Goal: Task Accomplishment & Management: Manage account settings

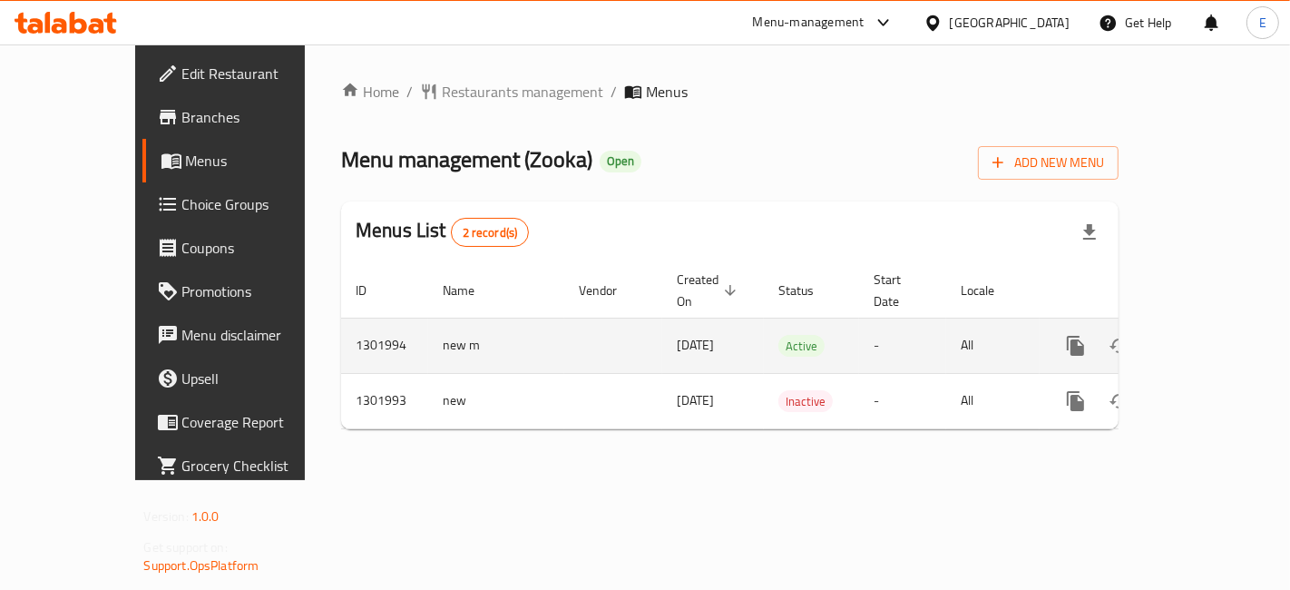
click at [1215, 338] on icon "enhanced table" at bounding box center [1207, 346] width 16 height 16
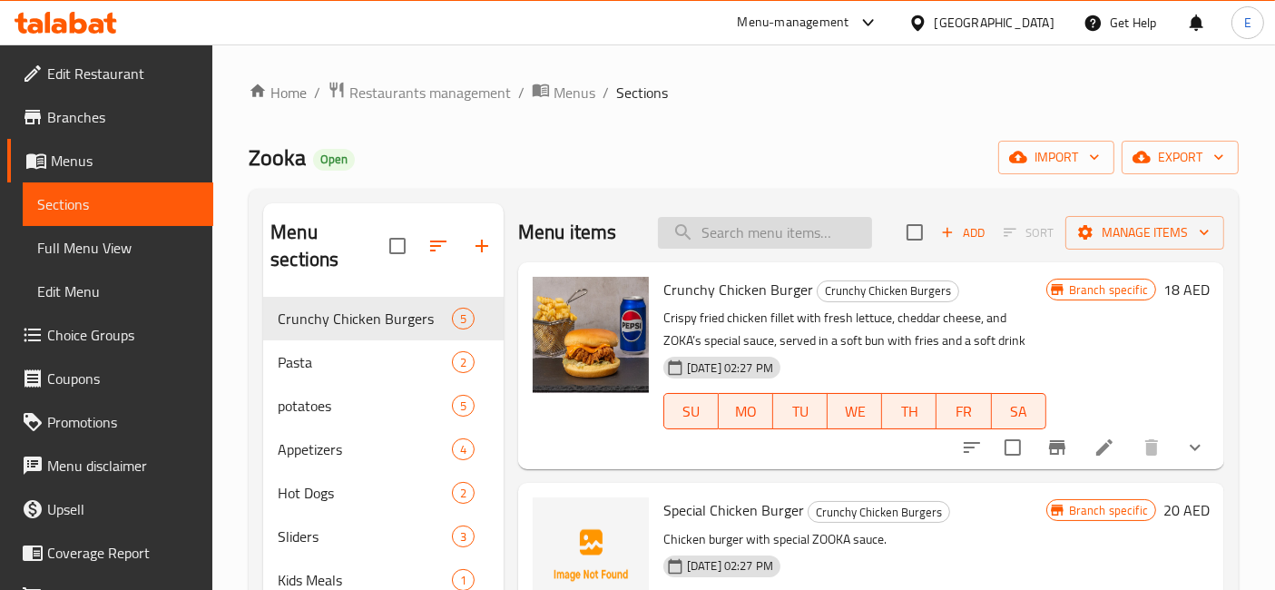
click at [721, 238] on input "search" at bounding box center [765, 233] width 214 height 32
click at [739, 240] on input "crunchy" at bounding box center [765, 233] width 214 height 32
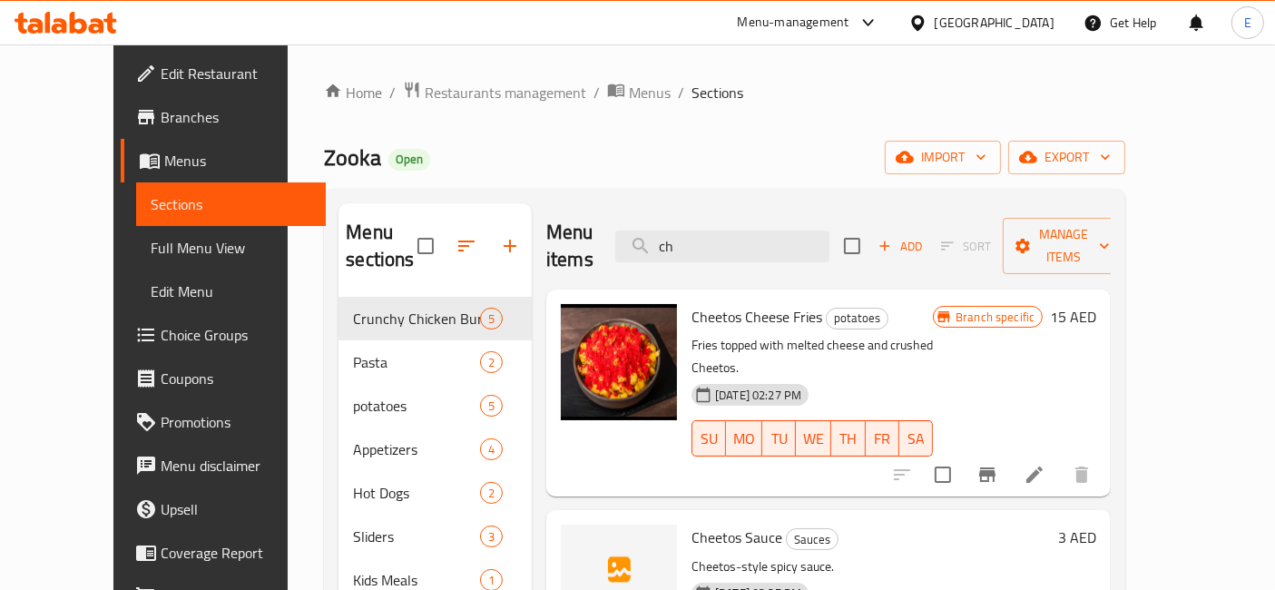
type input "c"
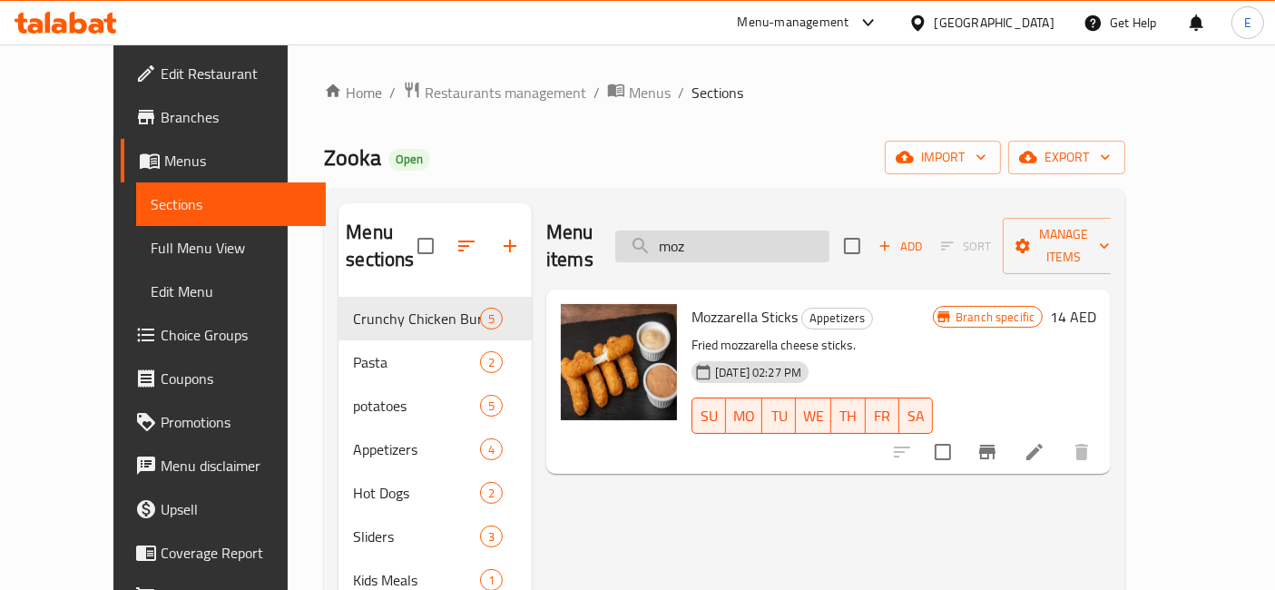
click at [751, 239] on input "moz" at bounding box center [722, 246] width 214 height 32
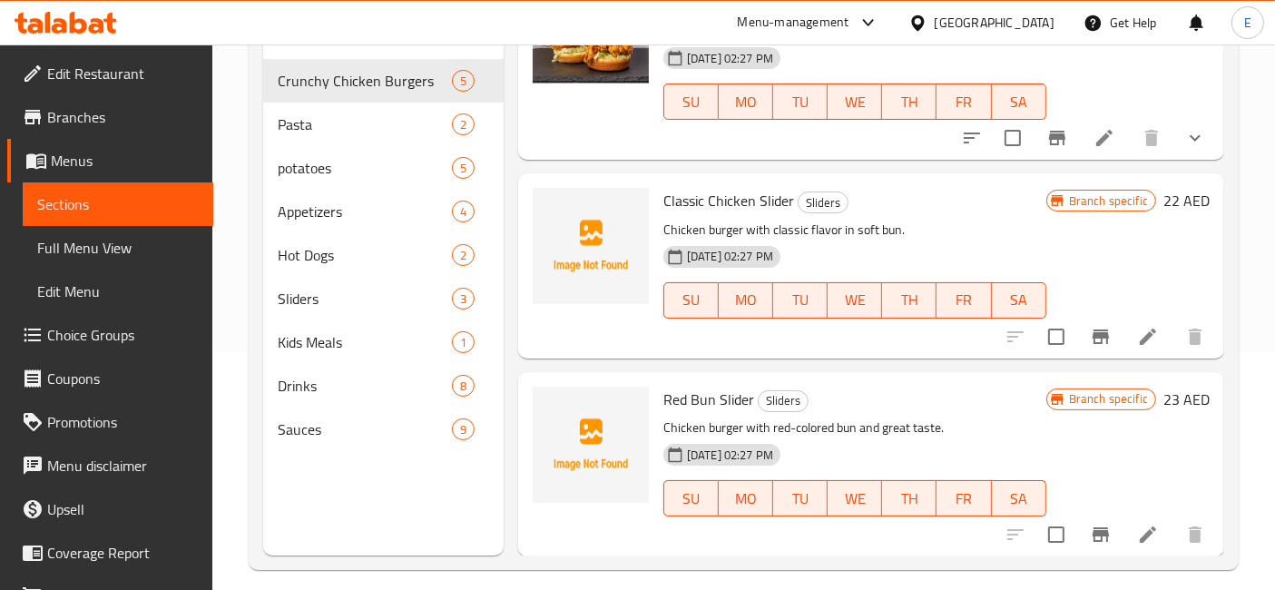
scroll to position [253, 0]
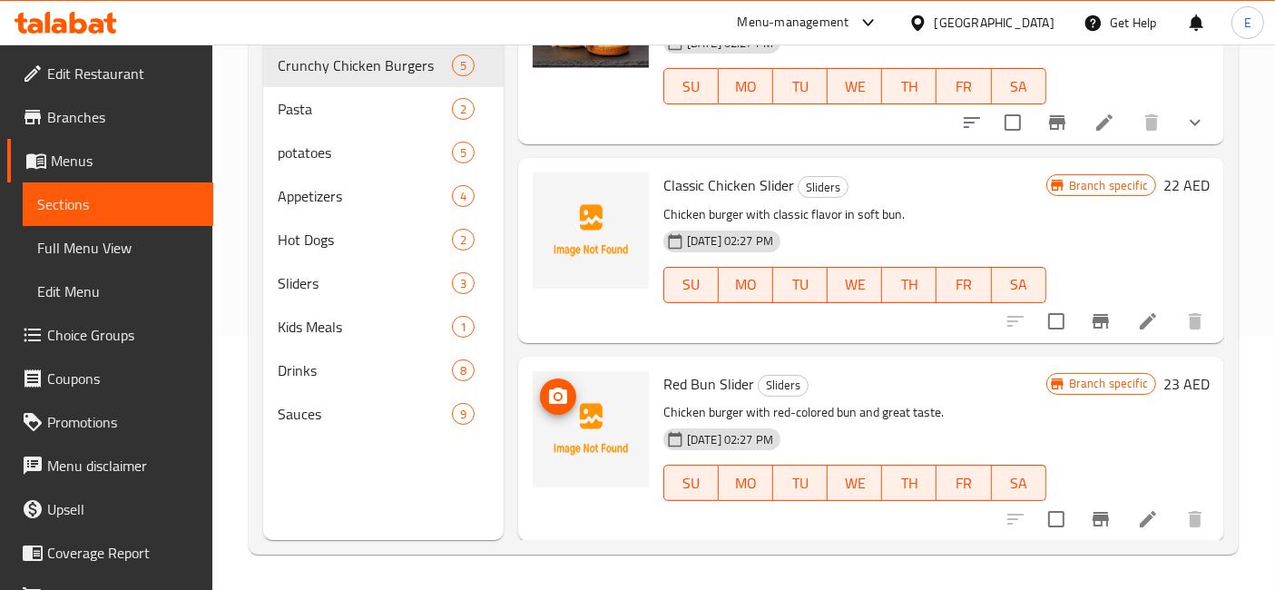
click at [560, 393] on icon "upload picture" at bounding box center [558, 397] width 22 height 22
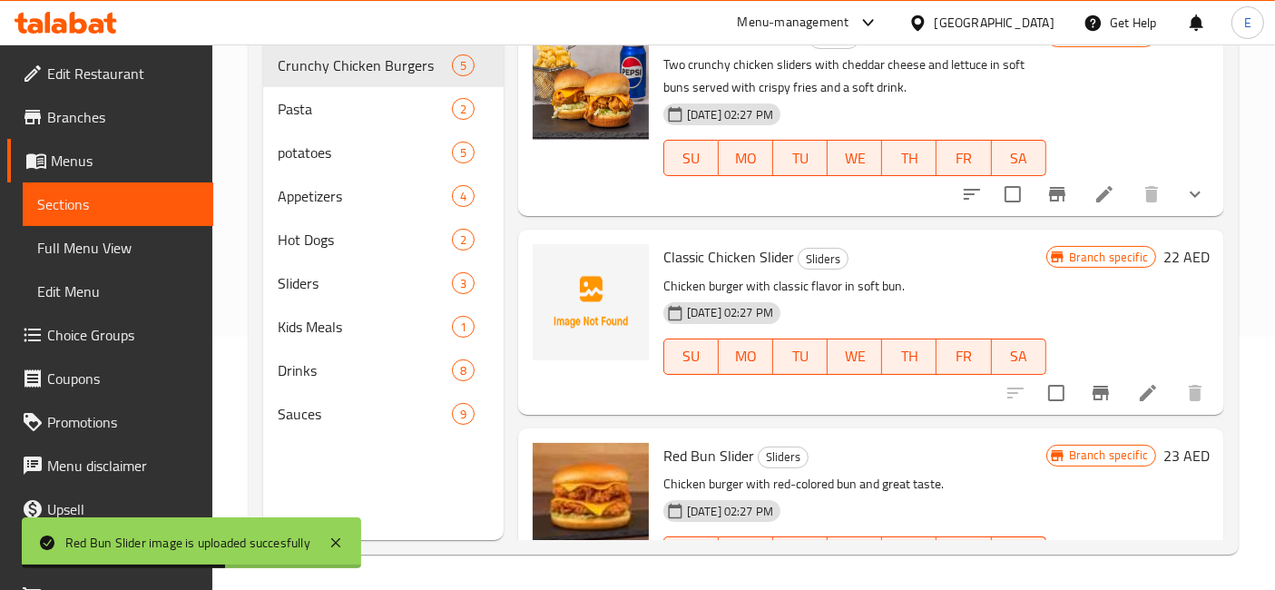
scroll to position [0, 0]
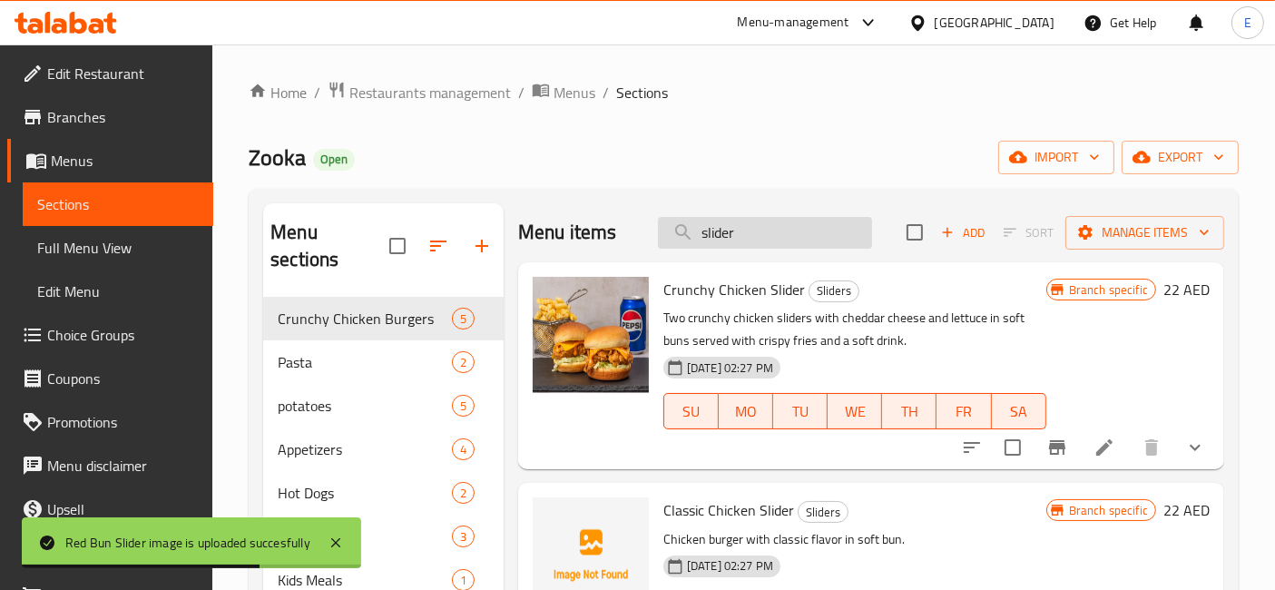
click at [745, 234] on input "slider" at bounding box center [765, 233] width 214 height 32
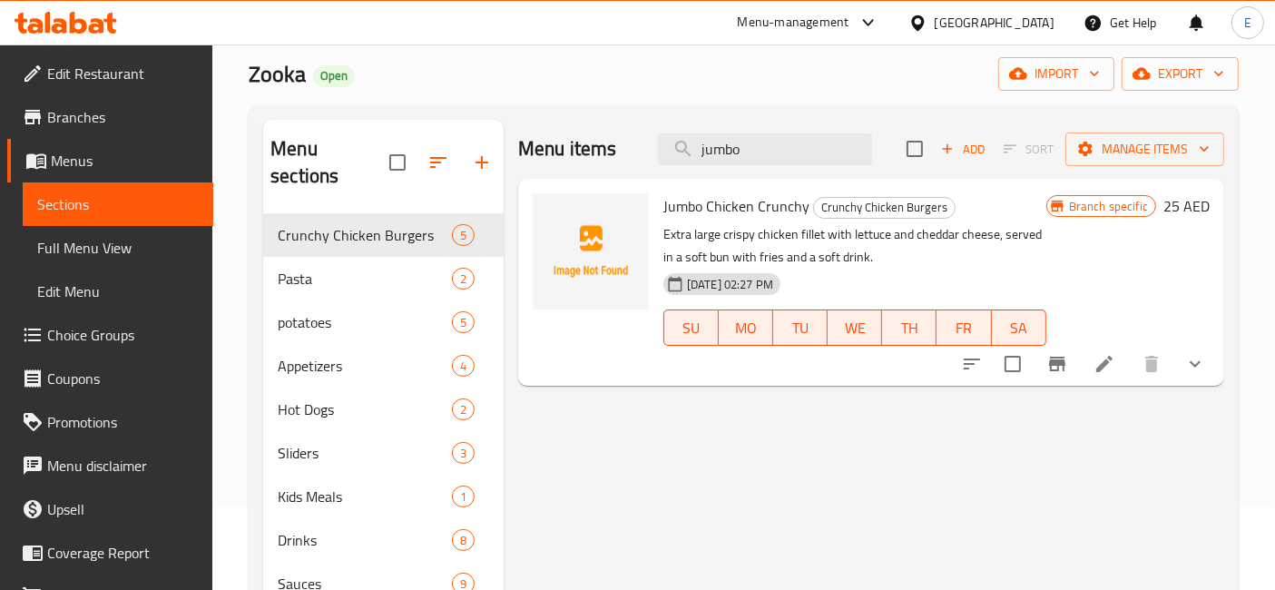
scroll to position [85, 0]
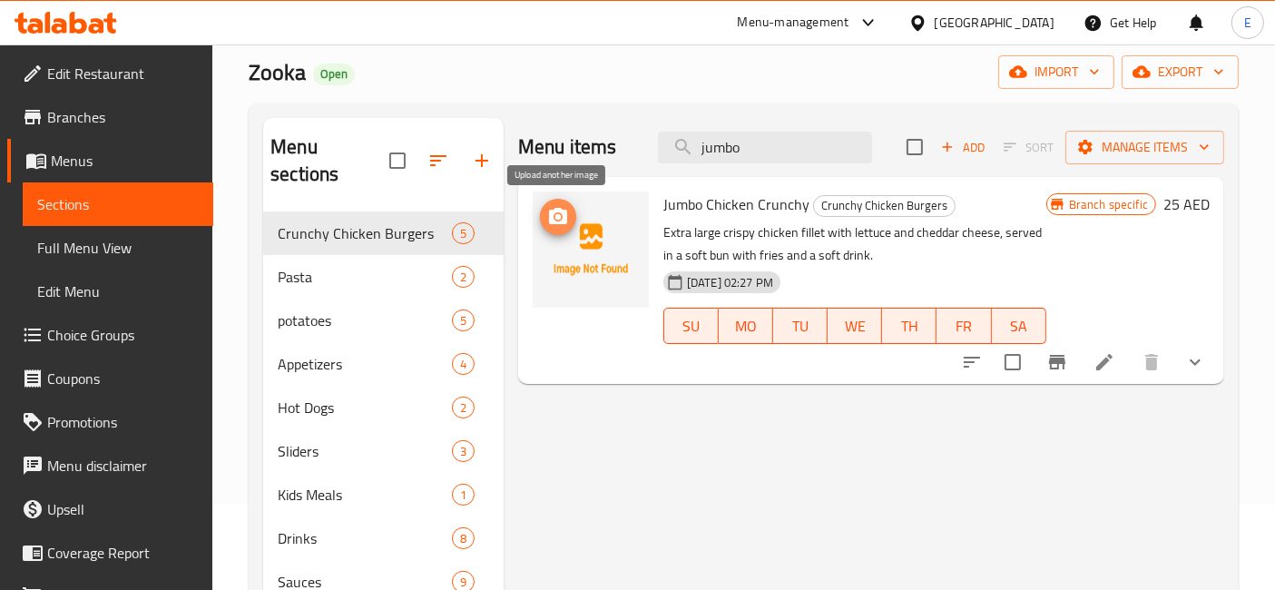
click at [558, 208] on icon "upload picture" at bounding box center [558, 216] width 18 height 16
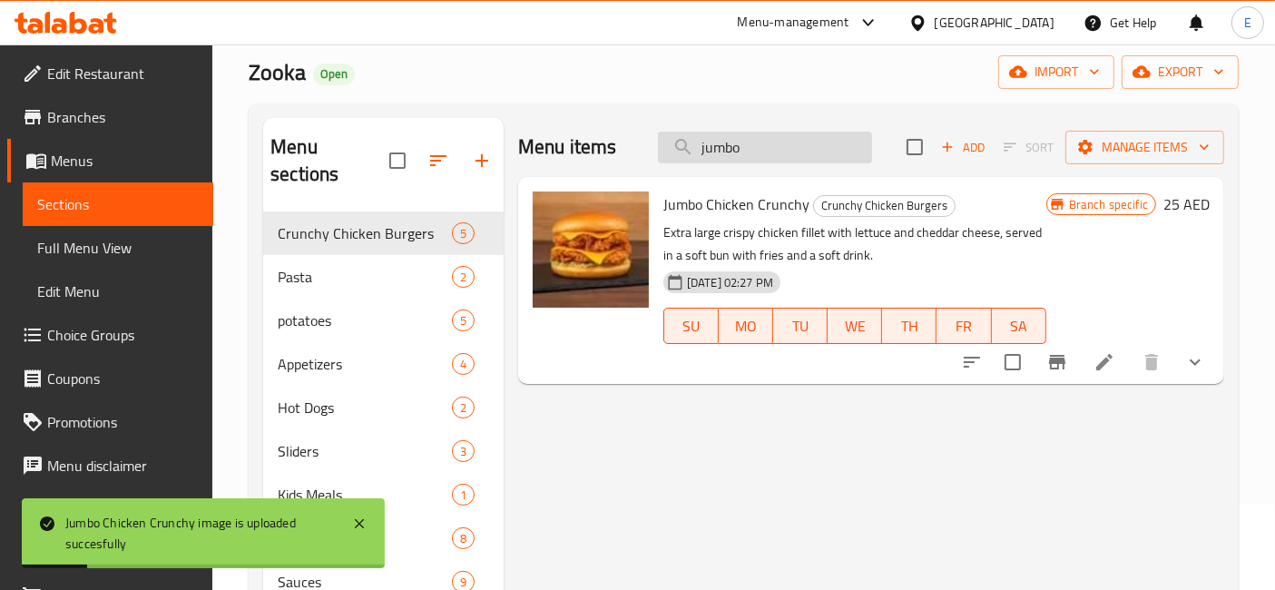
click at [745, 146] on input "jumbo" at bounding box center [765, 148] width 214 height 32
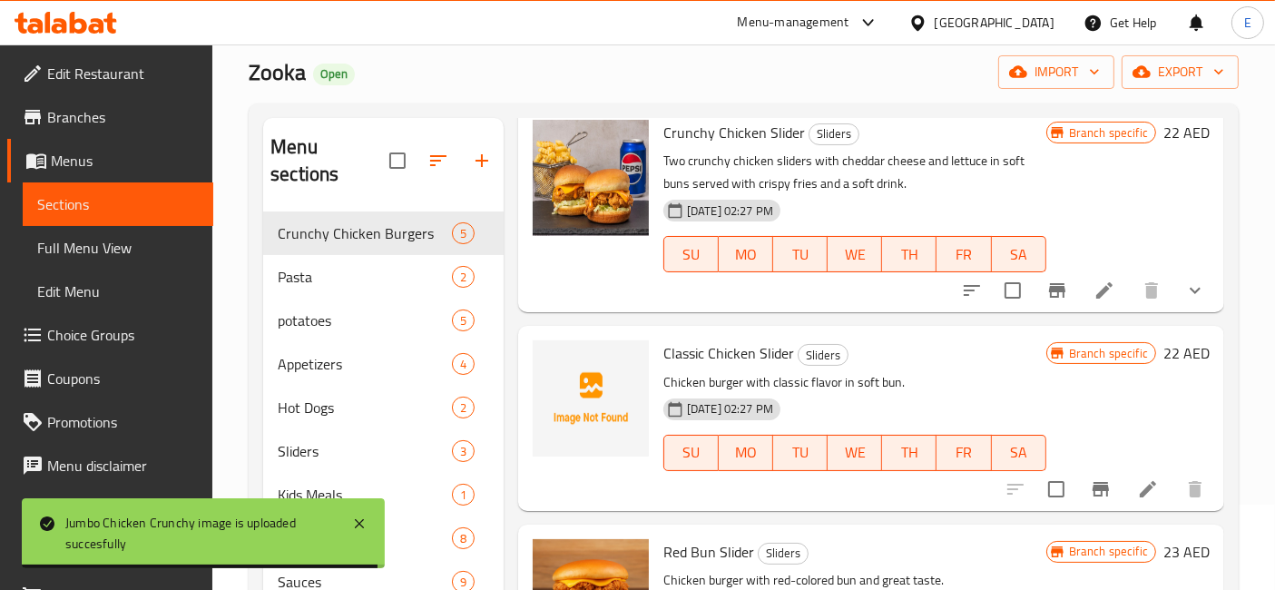
scroll to position [253, 0]
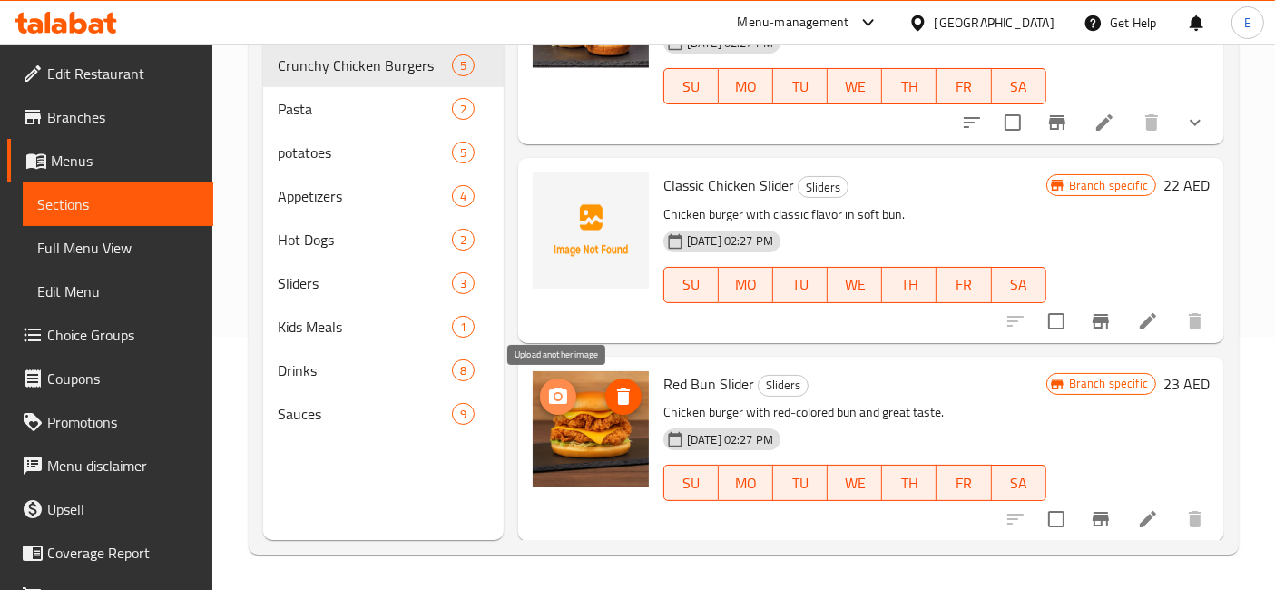
click at [558, 391] on icon "upload picture" at bounding box center [558, 397] width 22 height 22
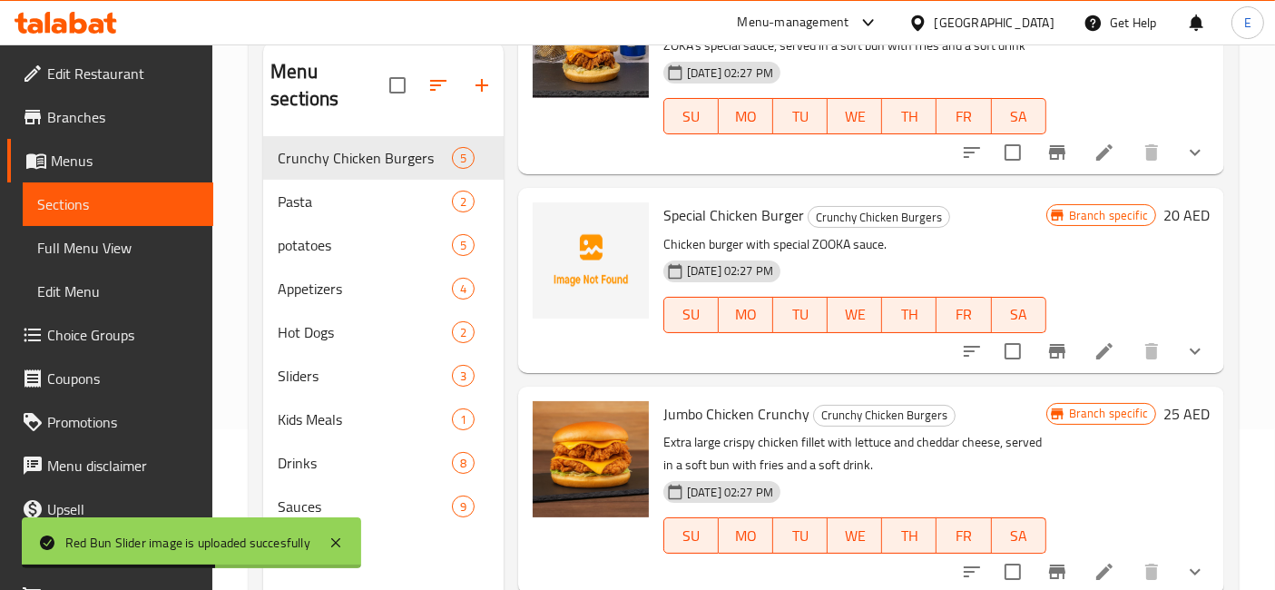
scroll to position [0, 0]
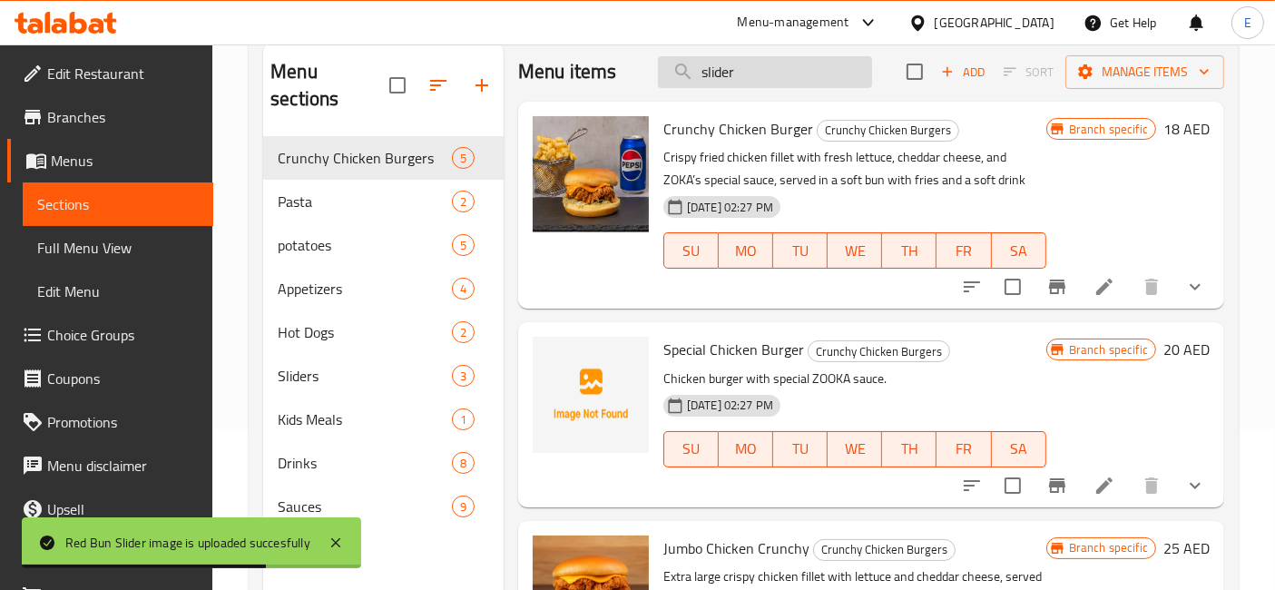
click at [713, 72] on input "slider" at bounding box center [765, 72] width 214 height 32
click at [751, 83] on input "slider" at bounding box center [765, 72] width 214 height 32
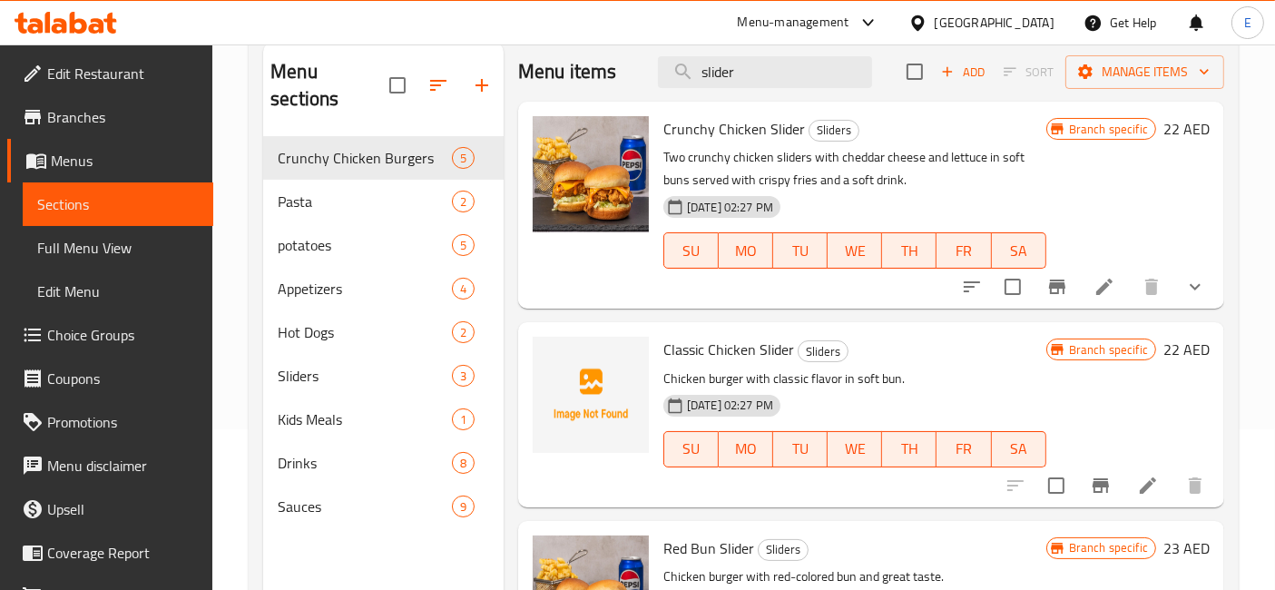
scroll to position [72, 0]
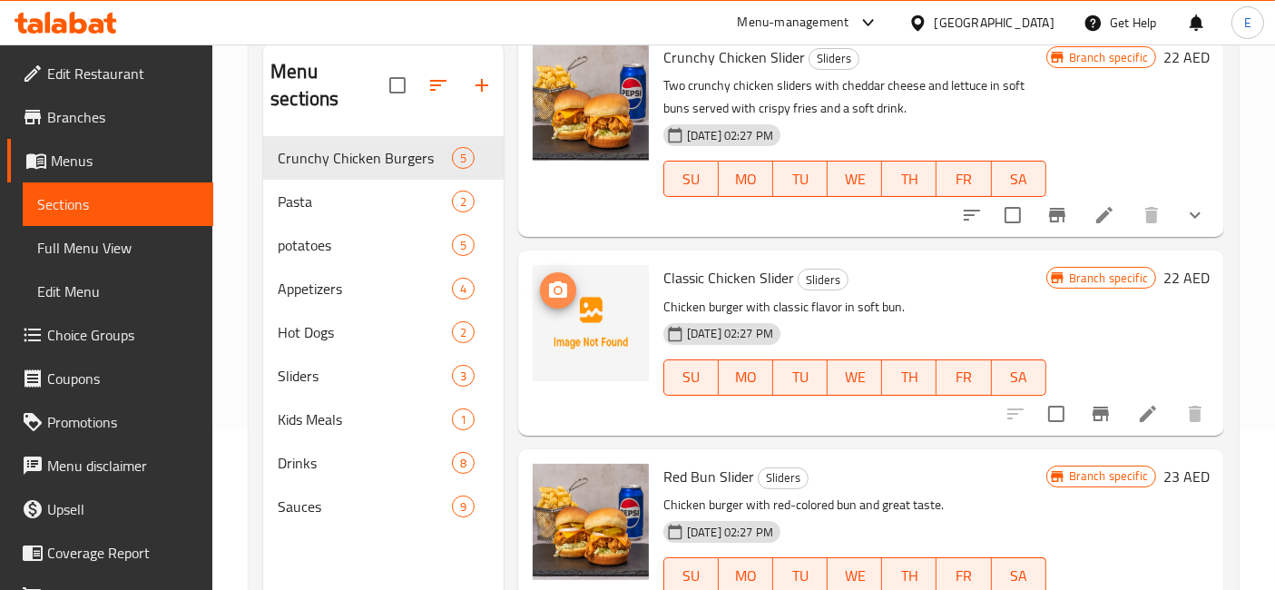
click at [561, 285] on icon "upload picture" at bounding box center [558, 289] width 18 height 16
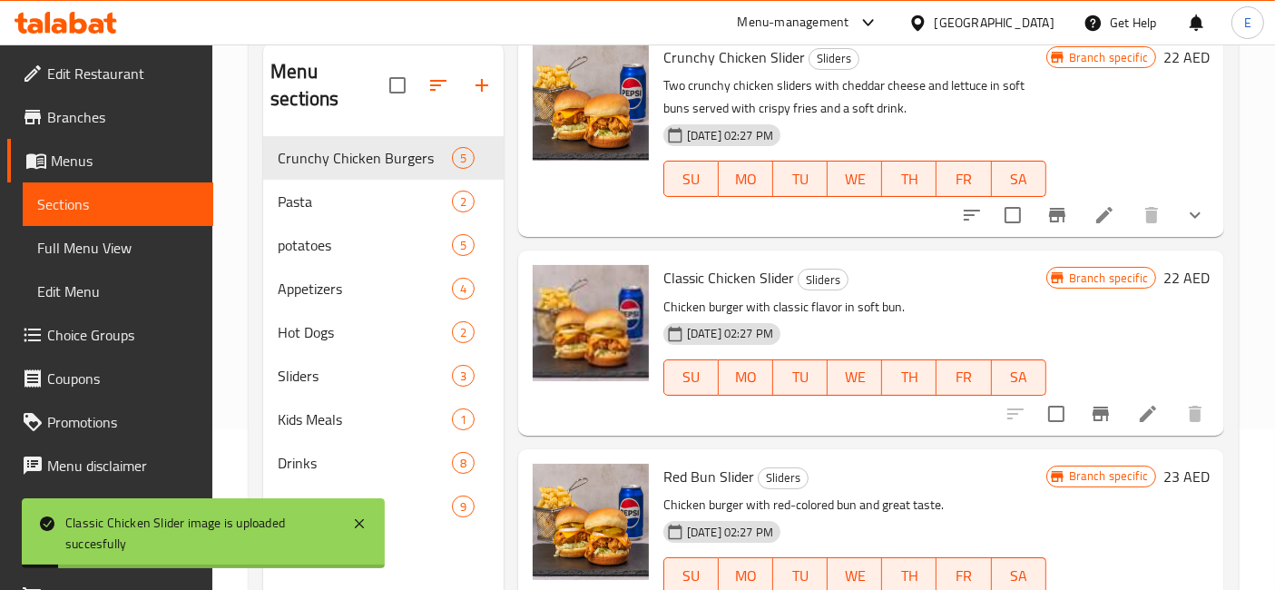
scroll to position [0, 0]
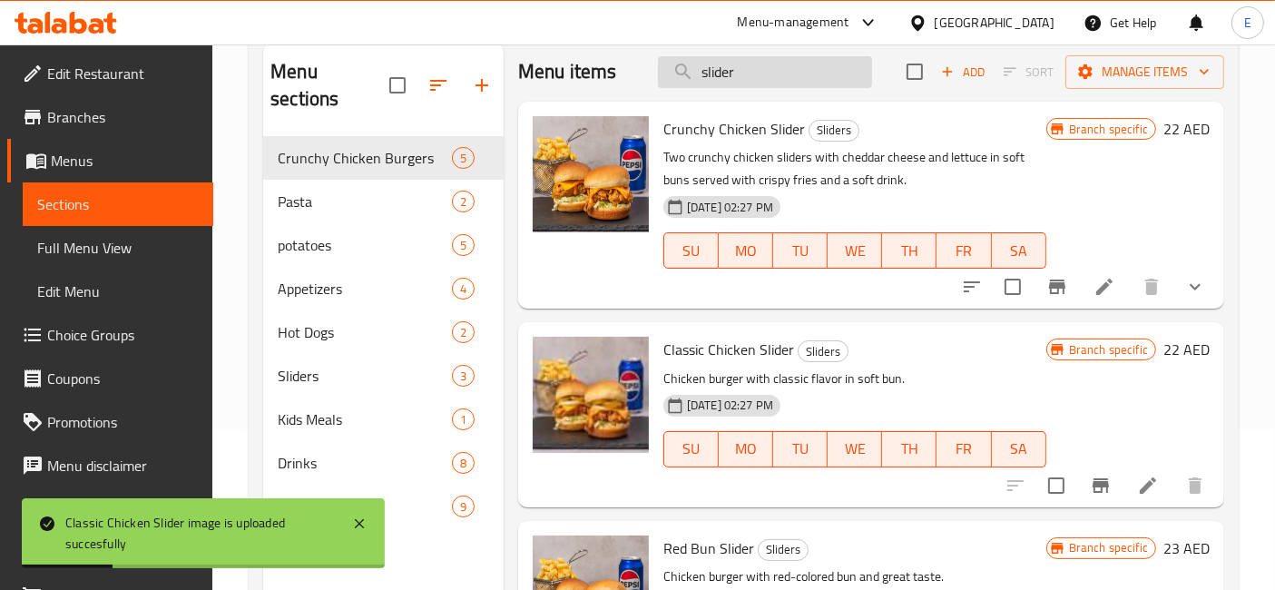
click at [793, 79] on input "slider" at bounding box center [765, 72] width 214 height 32
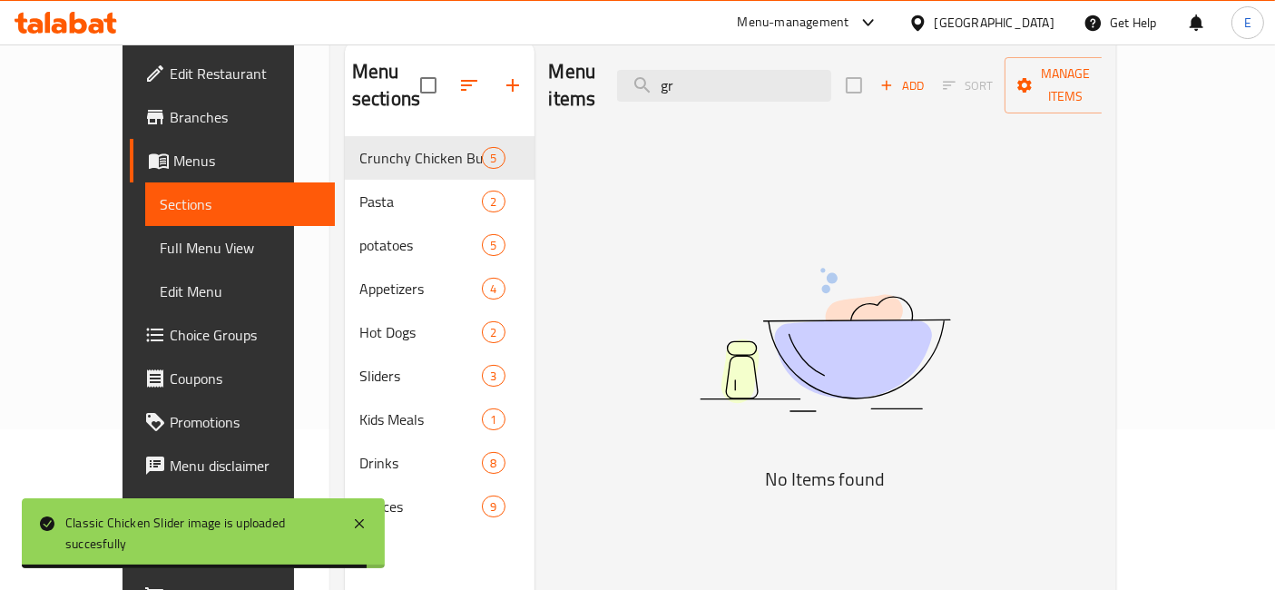
type input "g"
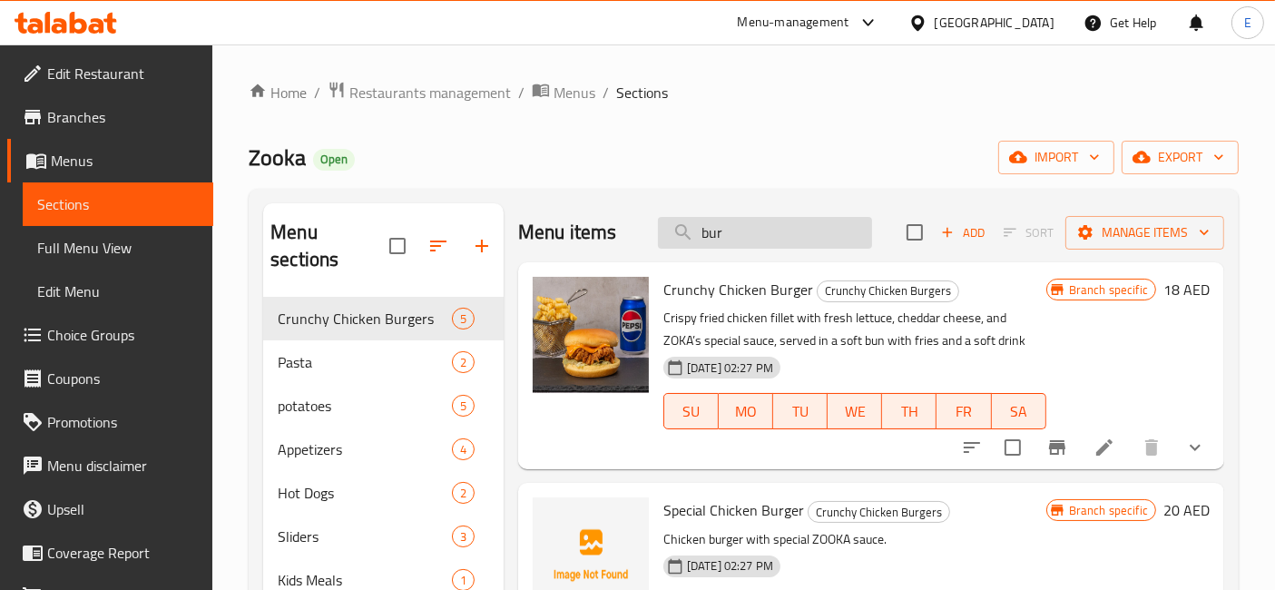
click at [746, 231] on input "bur" at bounding box center [765, 233] width 214 height 32
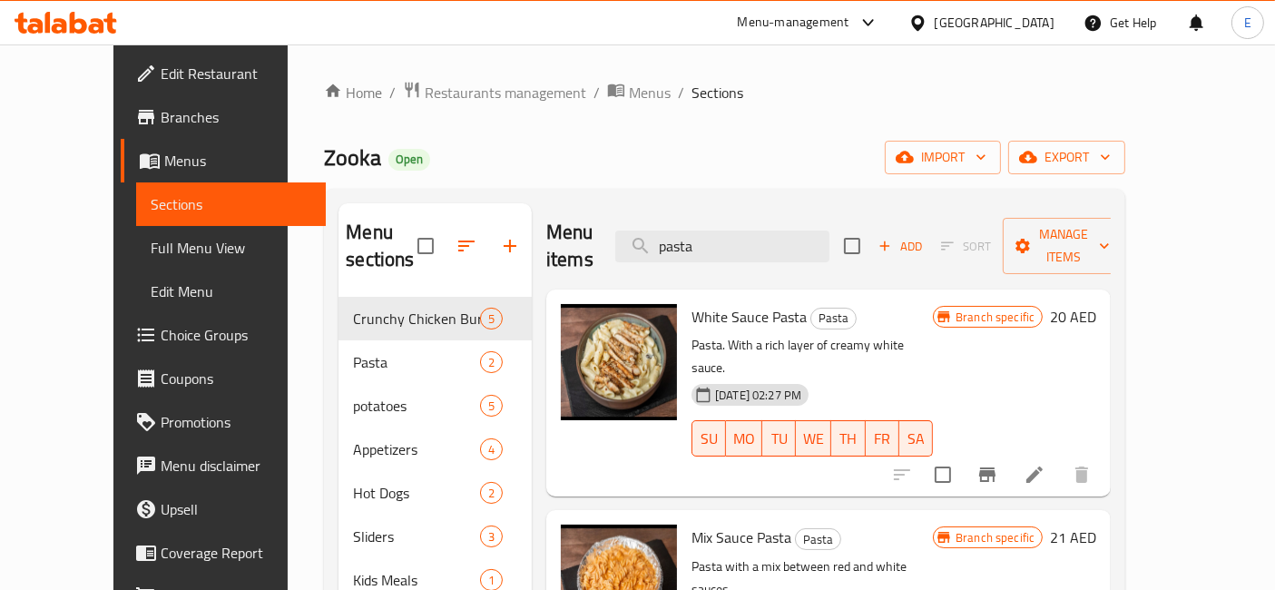
click at [739, 248] on div "Menu items pasta Add Sort Manage items" at bounding box center [828, 246] width 564 height 86
click at [736, 231] on input "pasta" at bounding box center [722, 246] width 214 height 32
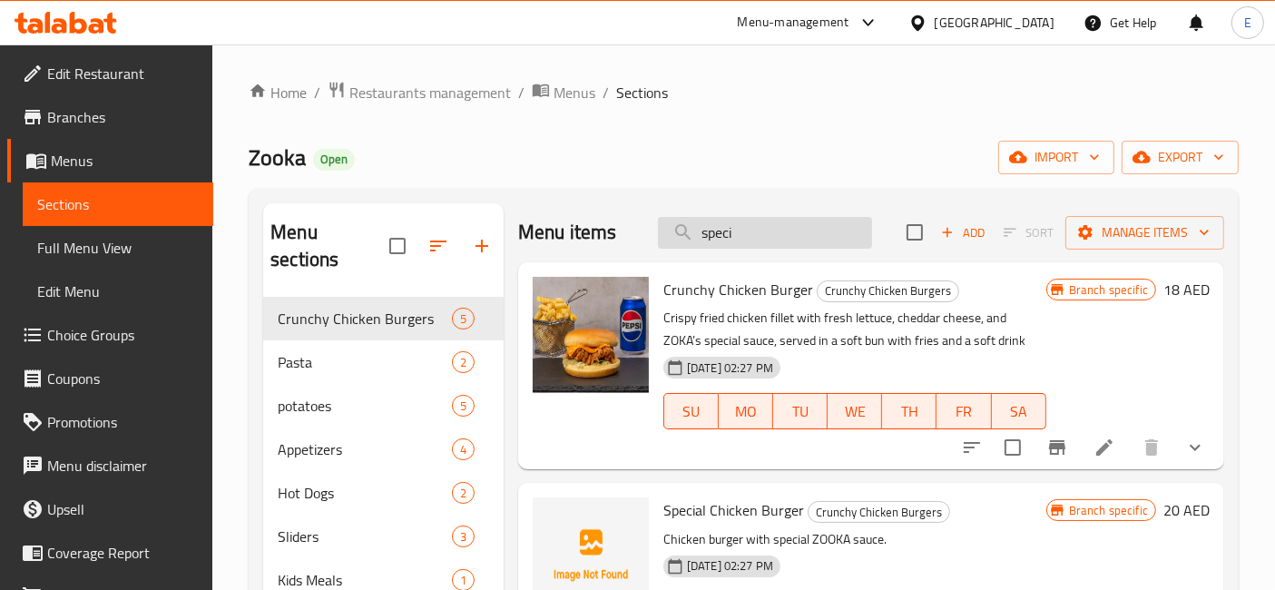
click at [730, 247] on input "speci" at bounding box center [765, 233] width 214 height 32
click at [730, 245] on input "speci" at bounding box center [765, 233] width 214 height 32
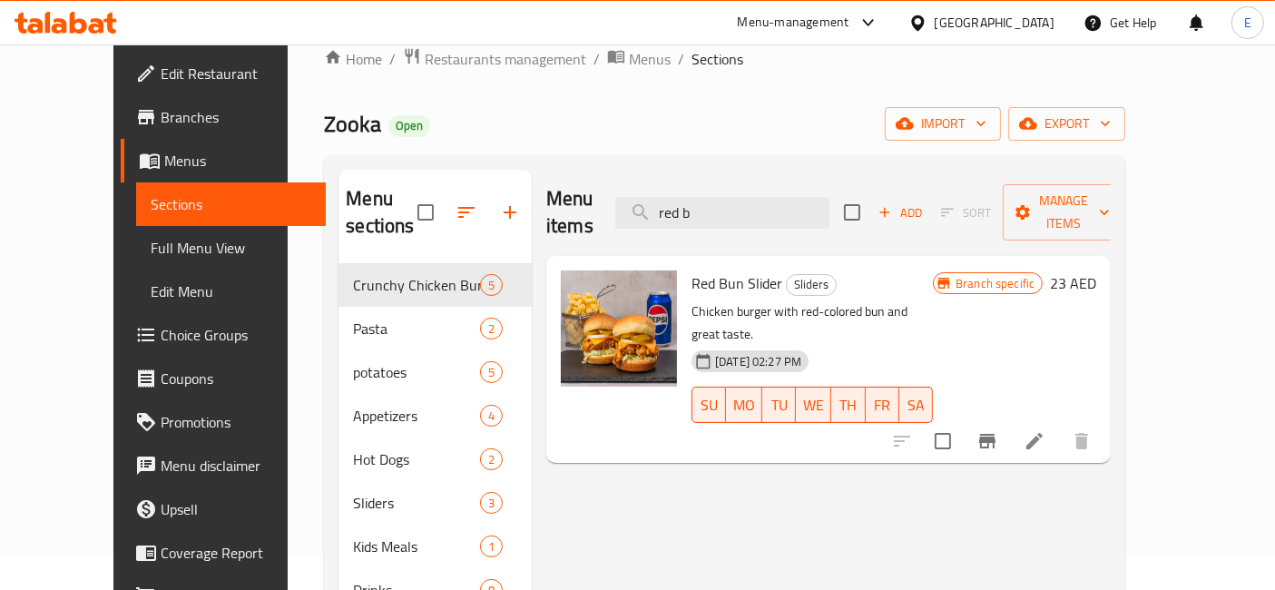
scroll to position [34, 0]
click at [577, 287] on icon "upload picture" at bounding box center [586, 295] width 18 height 16
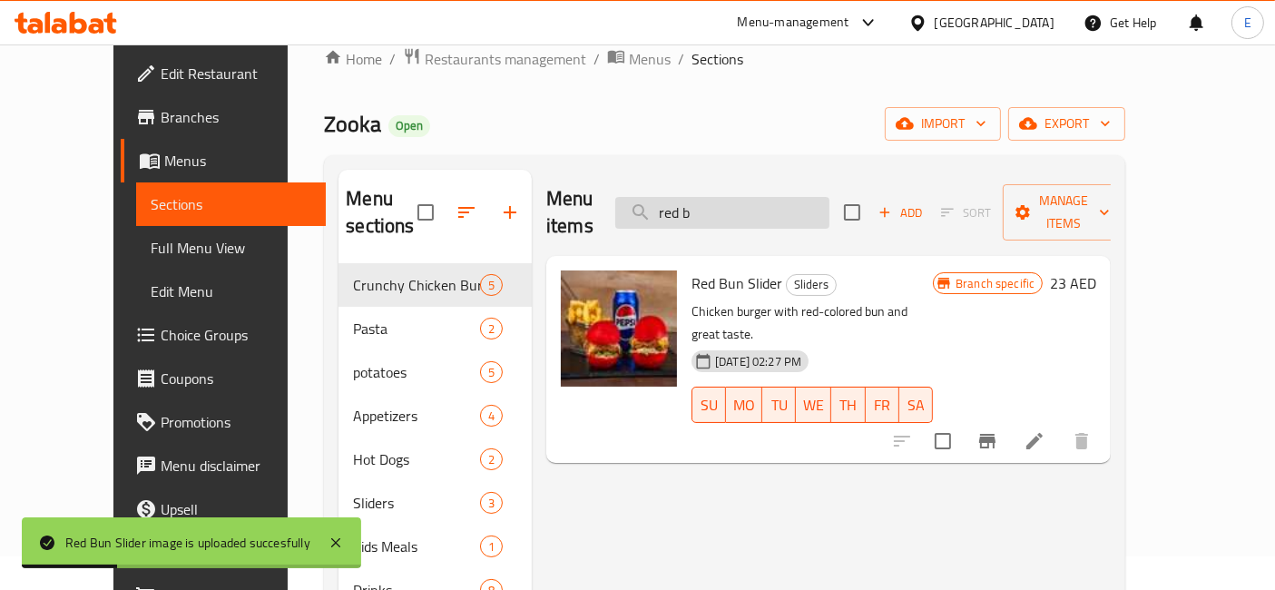
click at [787, 197] on input "red b" at bounding box center [722, 213] width 214 height 32
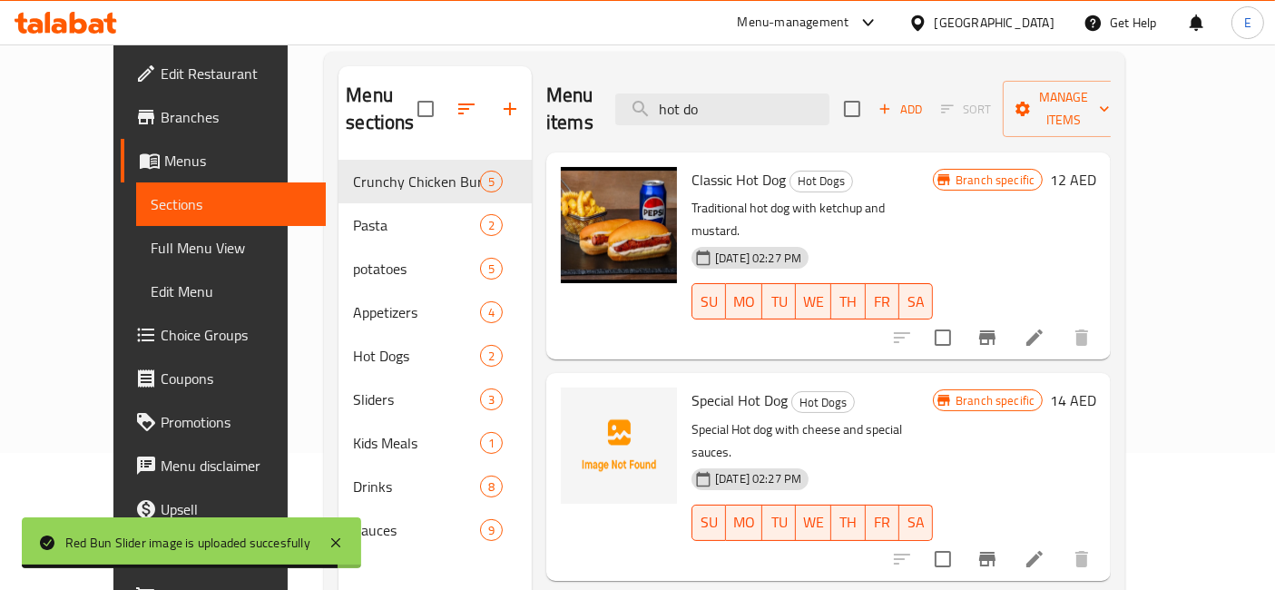
scroll to position [151, 0]
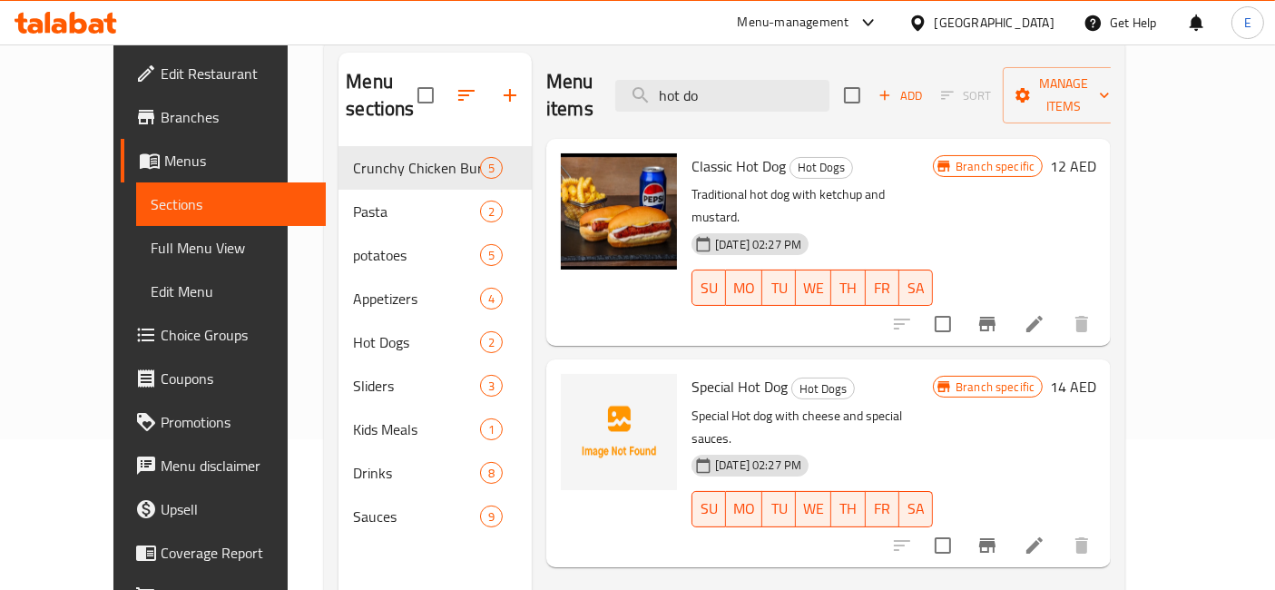
type input "hot do"
click at [818, 85] on input "hot do" at bounding box center [722, 96] width 214 height 32
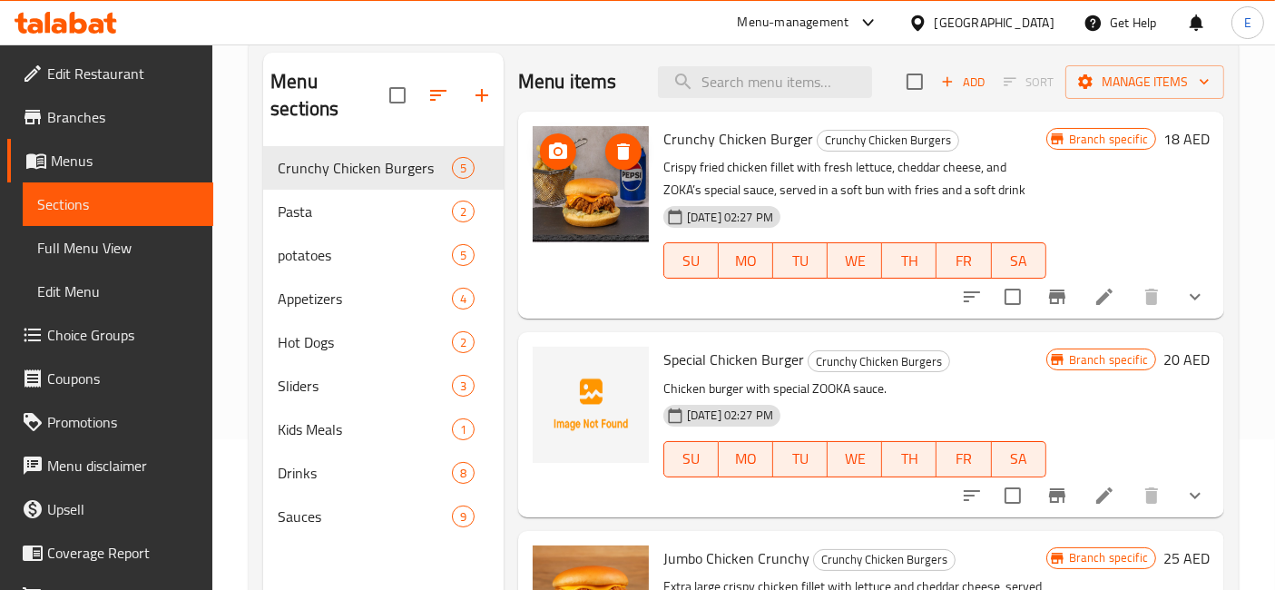
scroll to position [0, 0]
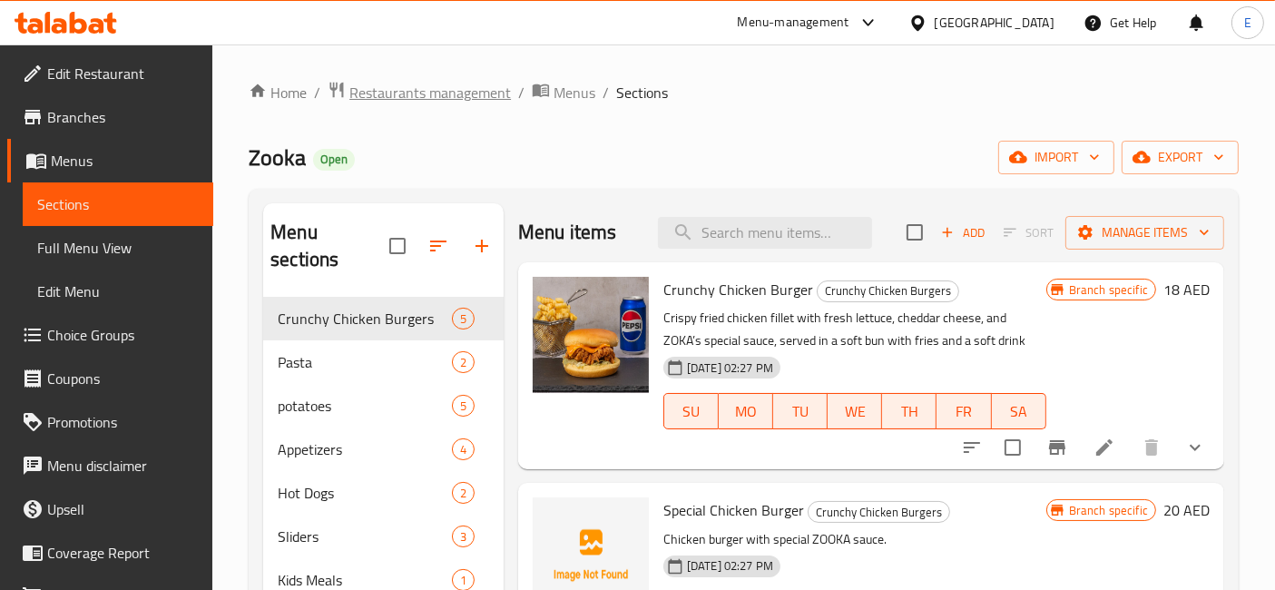
click at [461, 89] on span "Restaurants management" at bounding box center [430, 93] width 162 height 22
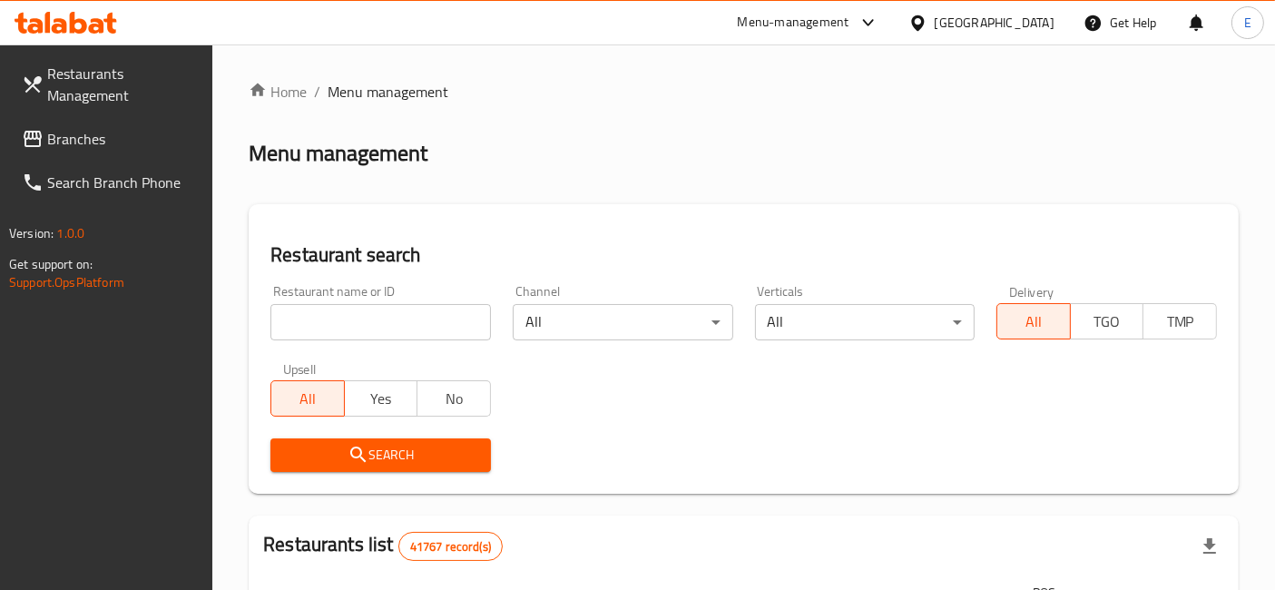
click at [860, 20] on icon at bounding box center [868, 23] width 22 height 22
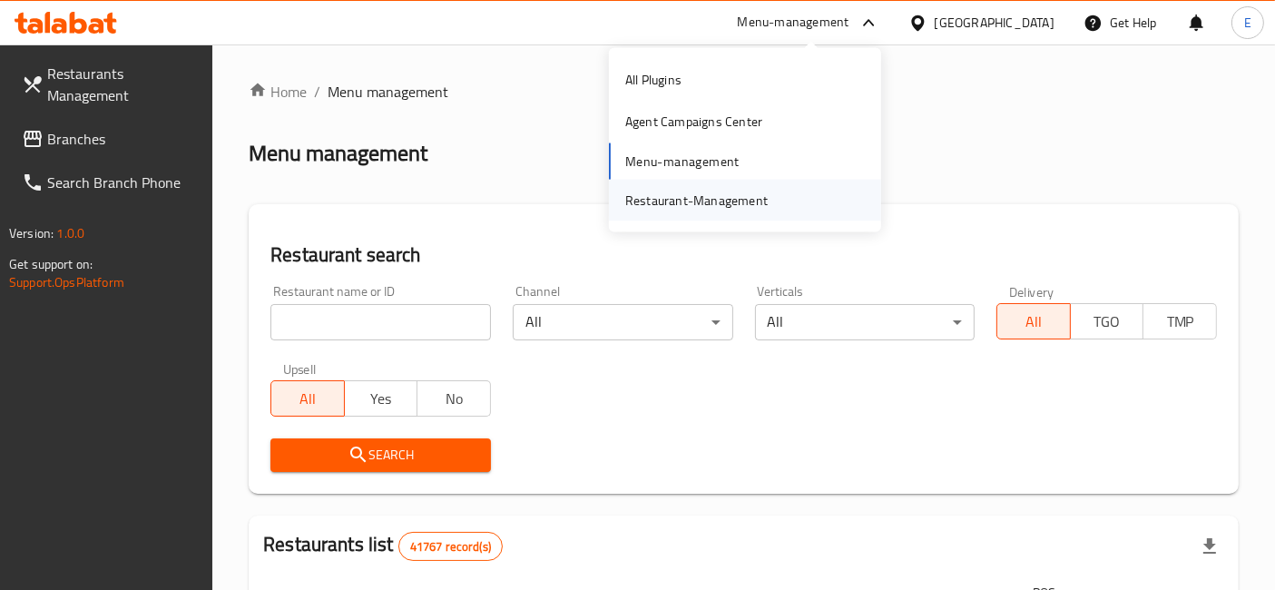
click at [744, 195] on div "Restaurant-Management" at bounding box center [696, 200] width 142 height 20
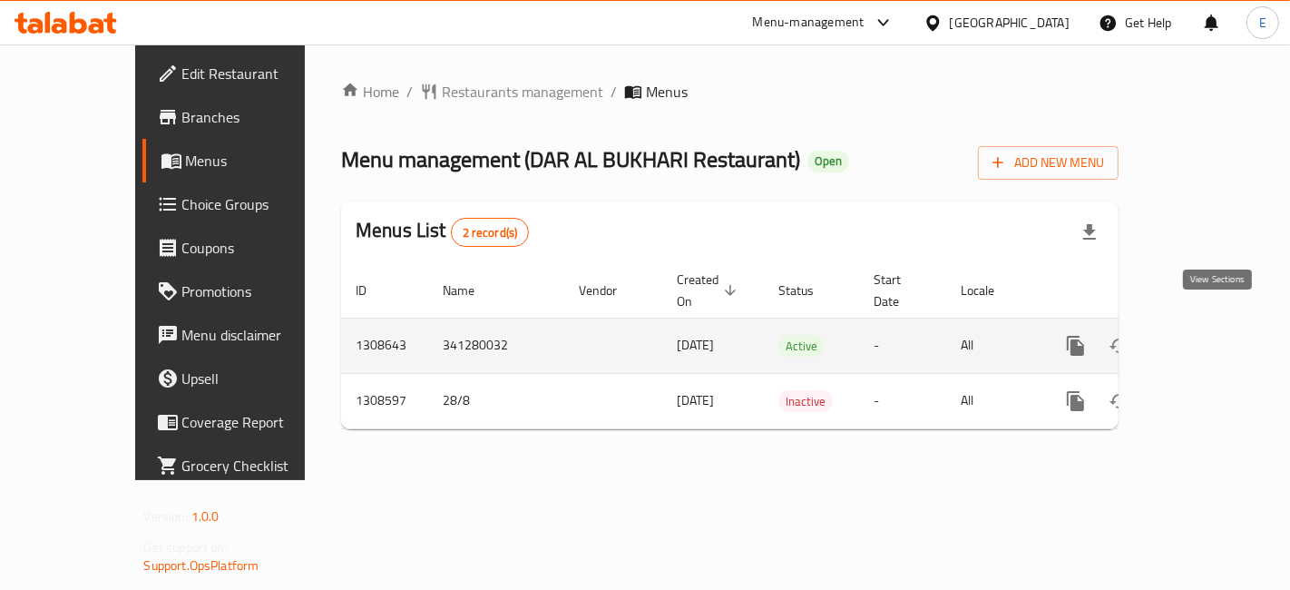
click at [1218, 335] on icon "enhanced table" at bounding box center [1207, 346] width 22 height 22
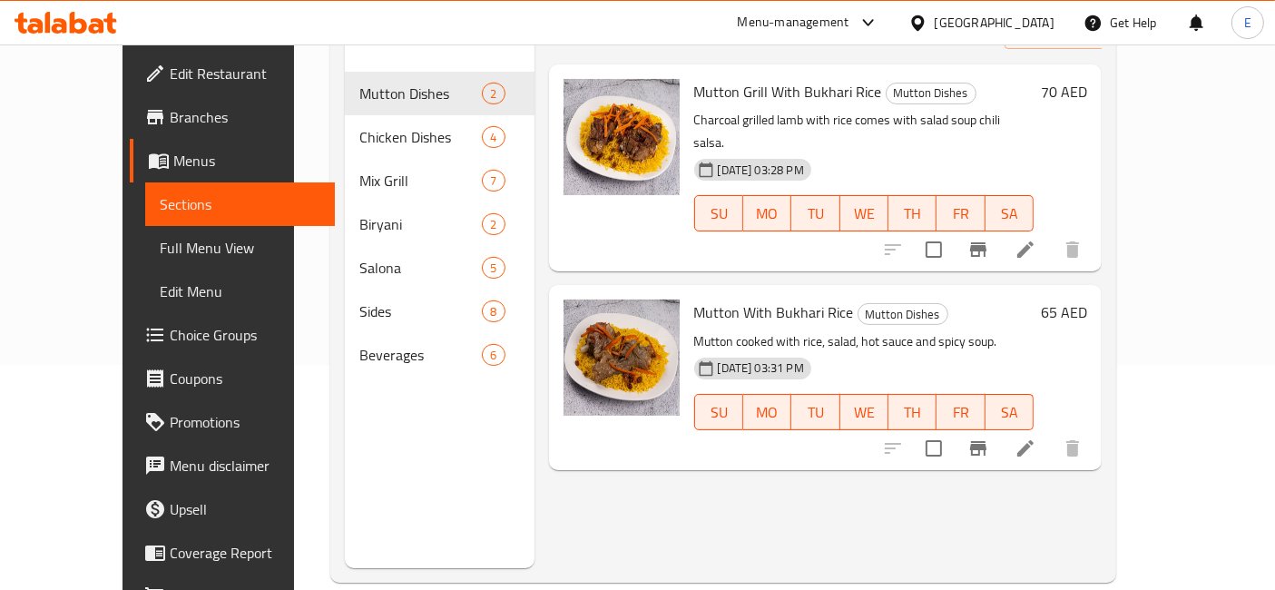
scroll to position [225, 0]
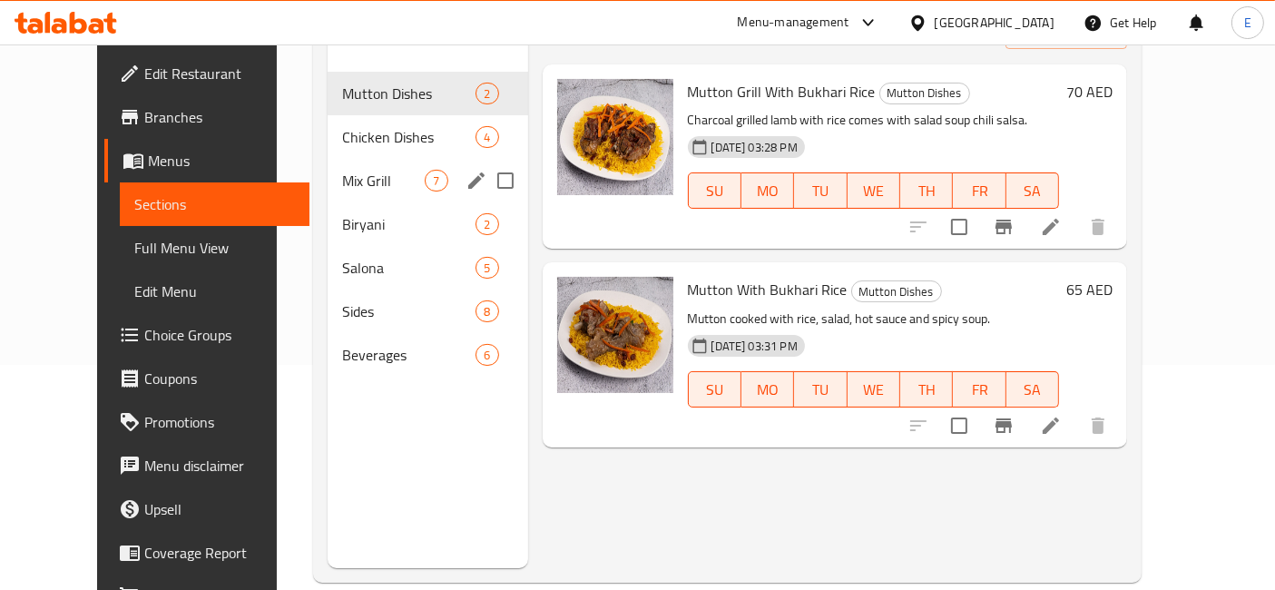
click at [381, 159] on div "Mix Grill 7" at bounding box center [428, 181] width 200 height 44
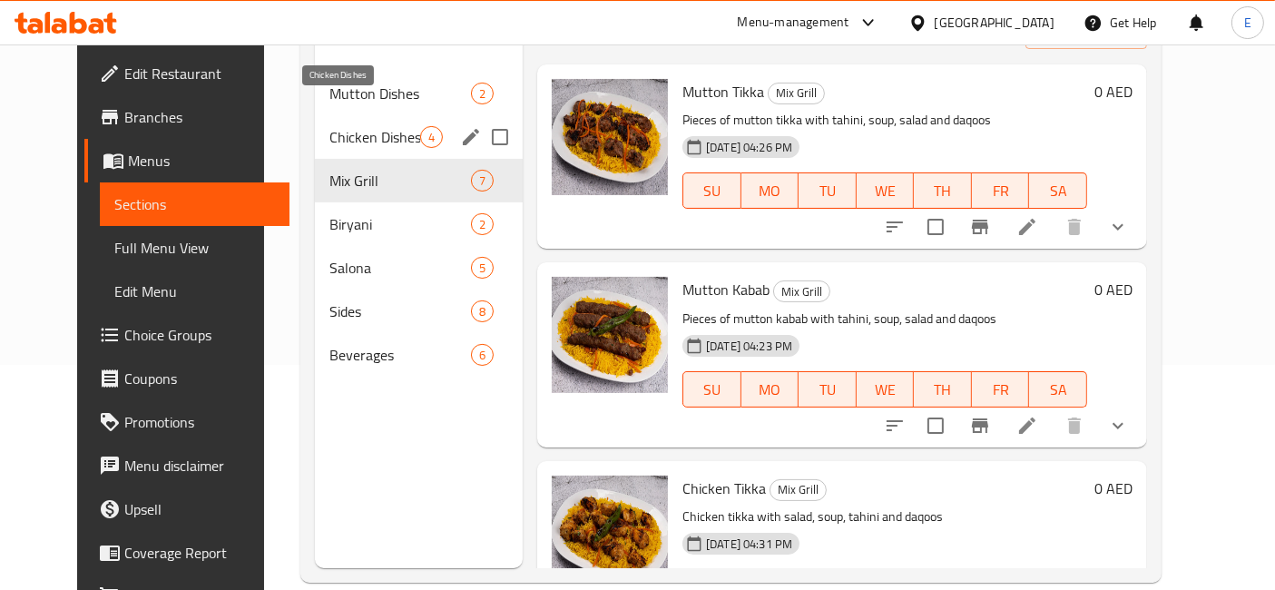
click at [370, 126] on span "Chicken Dishes" at bounding box center [374, 137] width 91 height 22
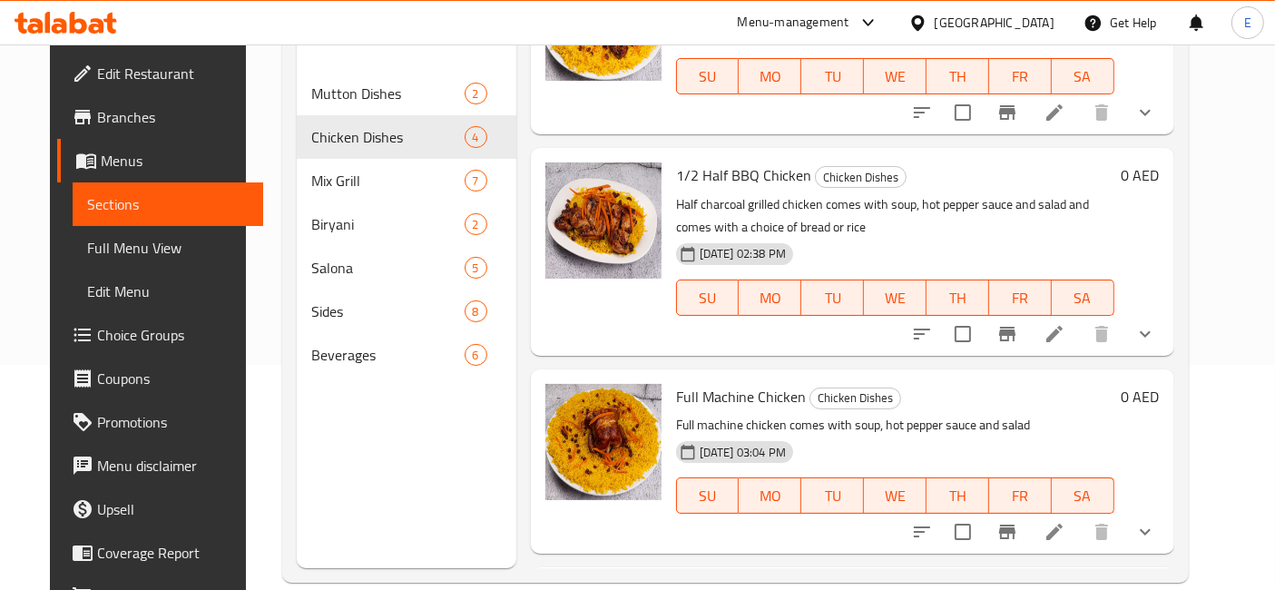
scroll to position [116, 0]
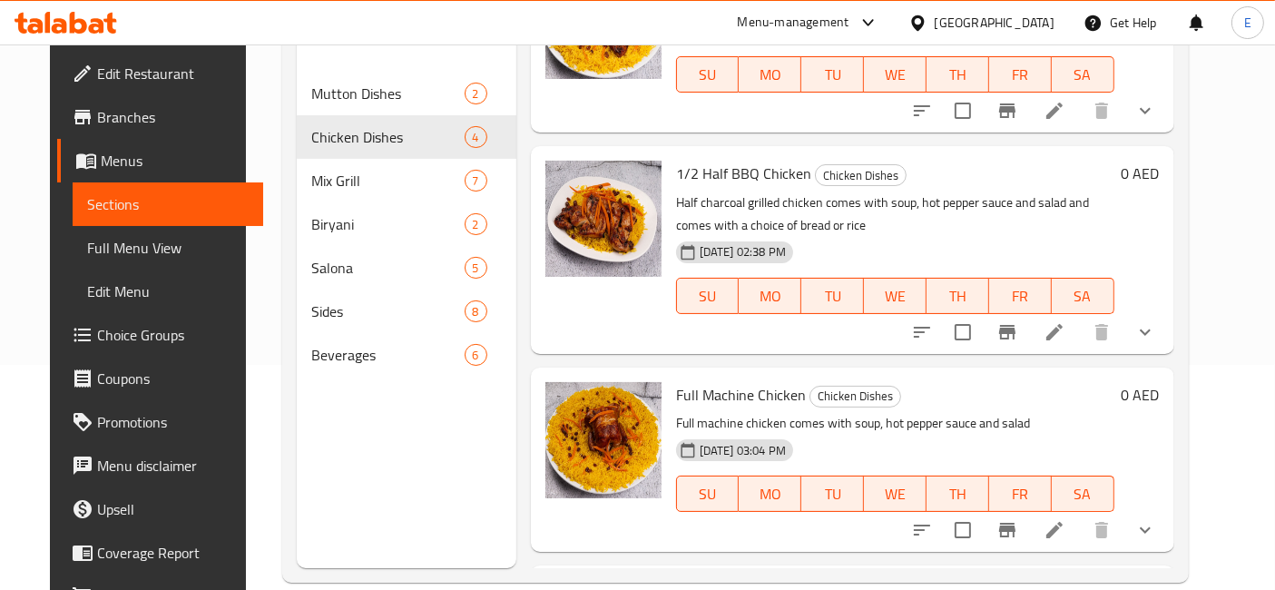
click at [1062, 324] on icon at bounding box center [1054, 332] width 16 height 16
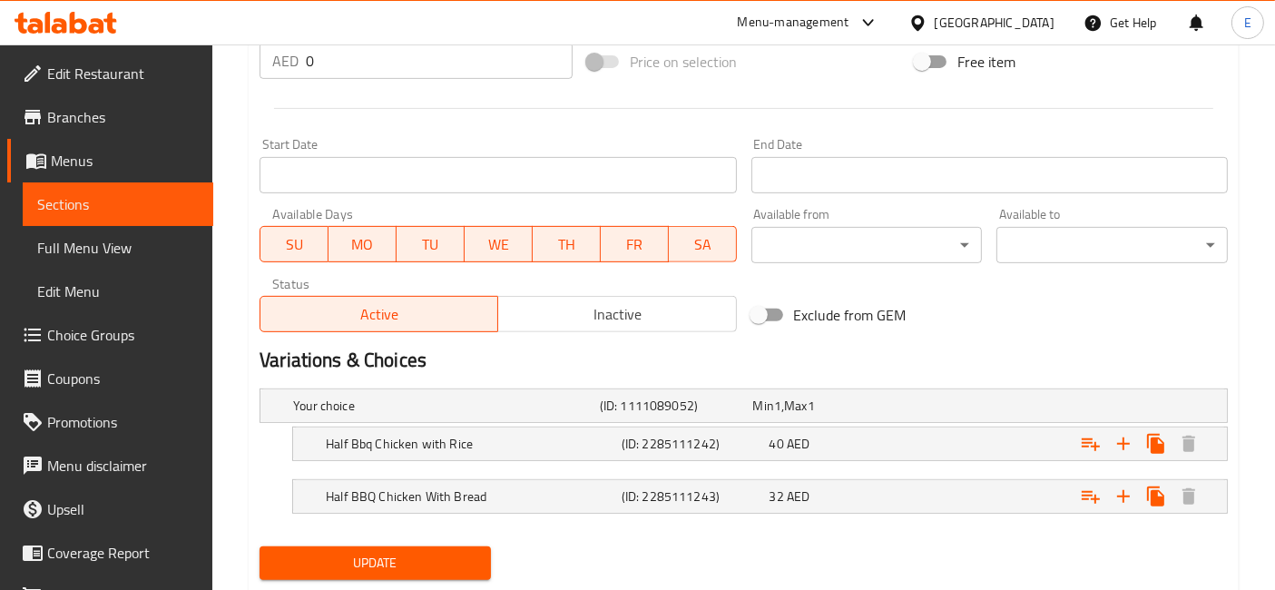
scroll to position [744, 0]
